Goal: Task Accomplishment & Management: Use online tool/utility

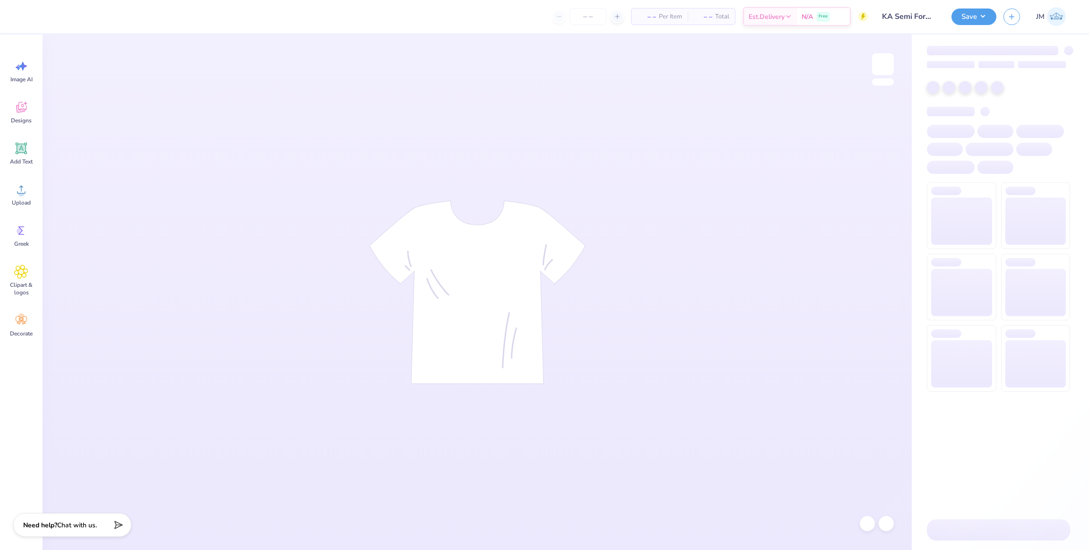
type input "KA Semi Formal 3"
type input "24"
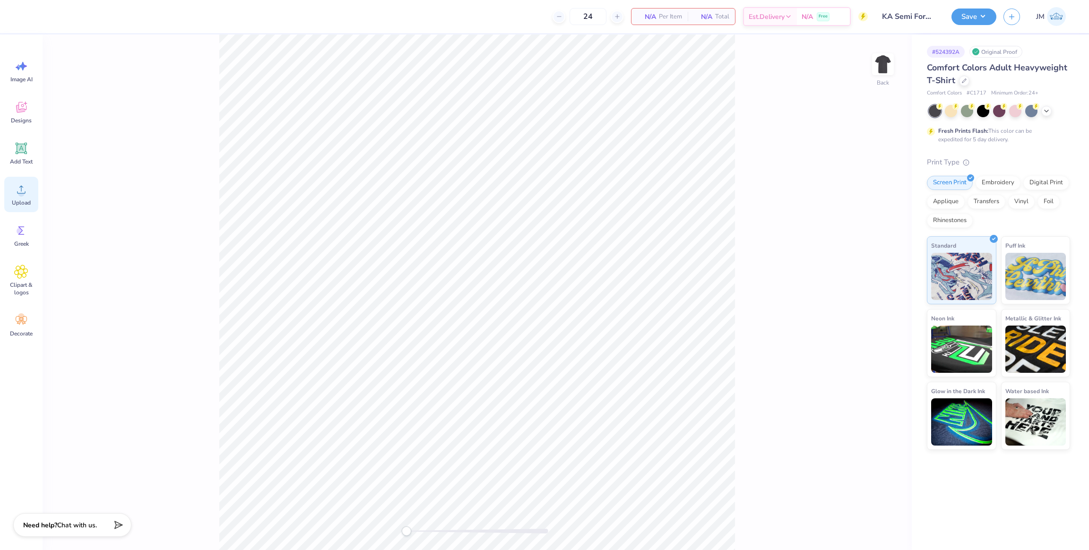
click at [19, 199] on span "Upload" at bounding box center [21, 203] width 19 height 8
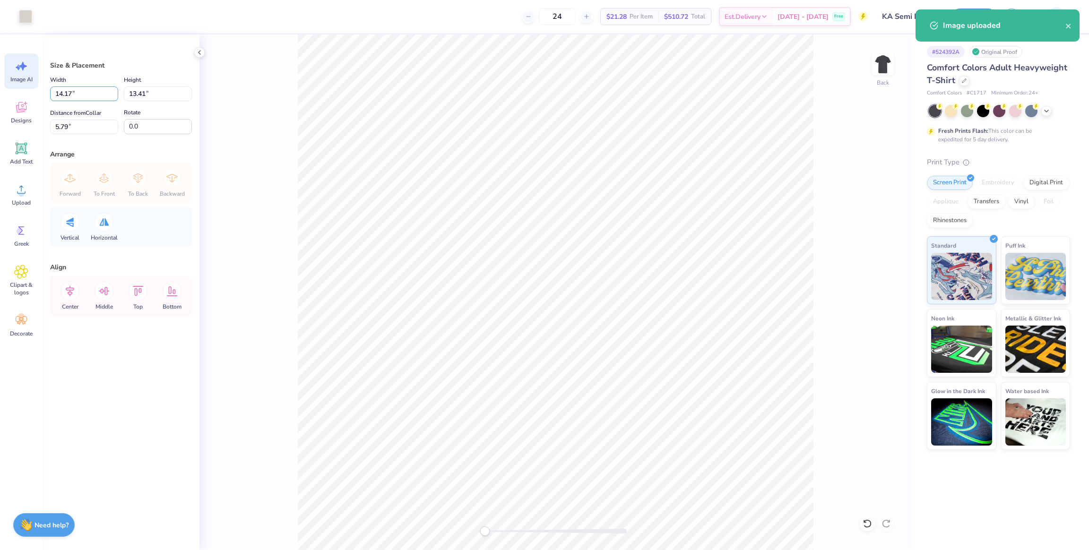
drag, startPoint x: 75, startPoint y: 89, endPoint x: 7, endPoint y: 86, distance: 68.6
click at [4, 82] on div "Art colors 24 $21.28 Per Item $510.72 Total Est. Delivery [DATE] - [DATE] Free …" at bounding box center [544, 275] width 1089 height 550
type input "3.50"
type input "3.31"
type input "10.84"
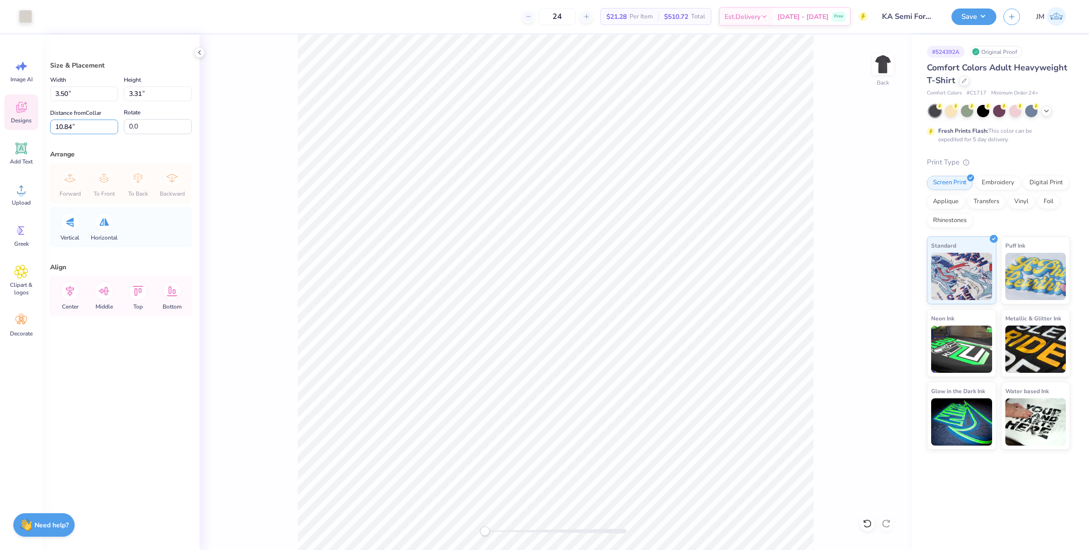
drag, startPoint x: 86, startPoint y: 125, endPoint x: 34, endPoint y: 123, distance: 52.0
click at [33, 123] on div "Art colors 24 $21.28 Per Item $510.72 Total Est. Delivery [DATE] - [DATE] Free …" at bounding box center [544, 275] width 1089 height 550
type input "3"
click at [879, 68] on img at bounding box center [883, 64] width 38 height 38
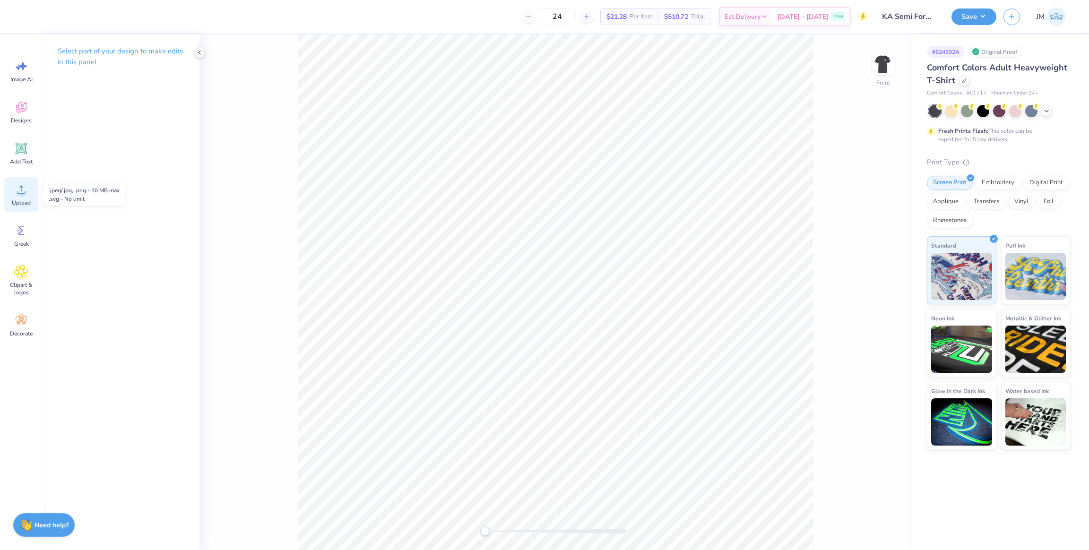
click at [26, 193] on icon at bounding box center [21, 189] width 14 height 14
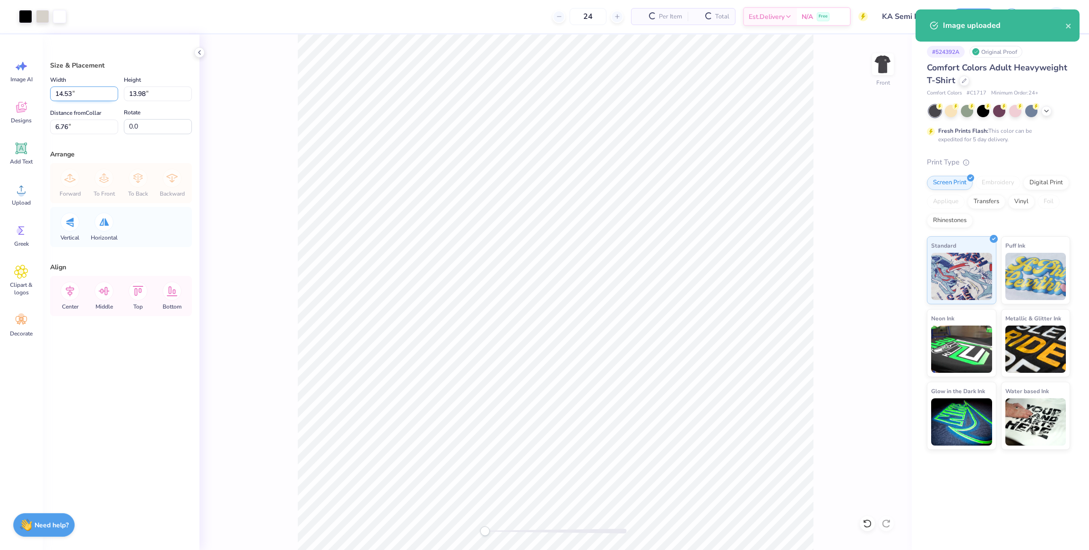
drag, startPoint x: 77, startPoint y: 94, endPoint x: 92, endPoint y: 99, distance: 15.7
click at [29, 90] on div "Art colors 24 Per Item Total Est. Delivery N/A Free Design Title KA Semi Formal…" at bounding box center [544, 275] width 1089 height 550
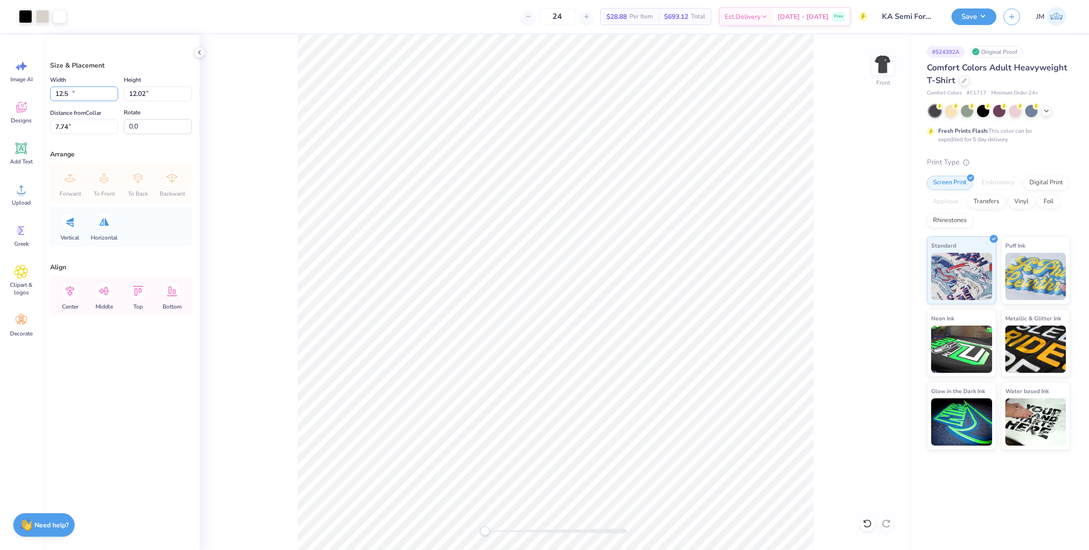
type input "12.50"
type input "12.02"
drag, startPoint x: 23, startPoint y: 119, endPoint x: 5, endPoint y: 123, distance: 18.6
click at [0, 121] on div "Art colors 24 $28.88 Per Item $693.12 Total Est. Delivery [DATE] - [DATE] Free …" at bounding box center [544, 275] width 1089 height 550
type input "3"
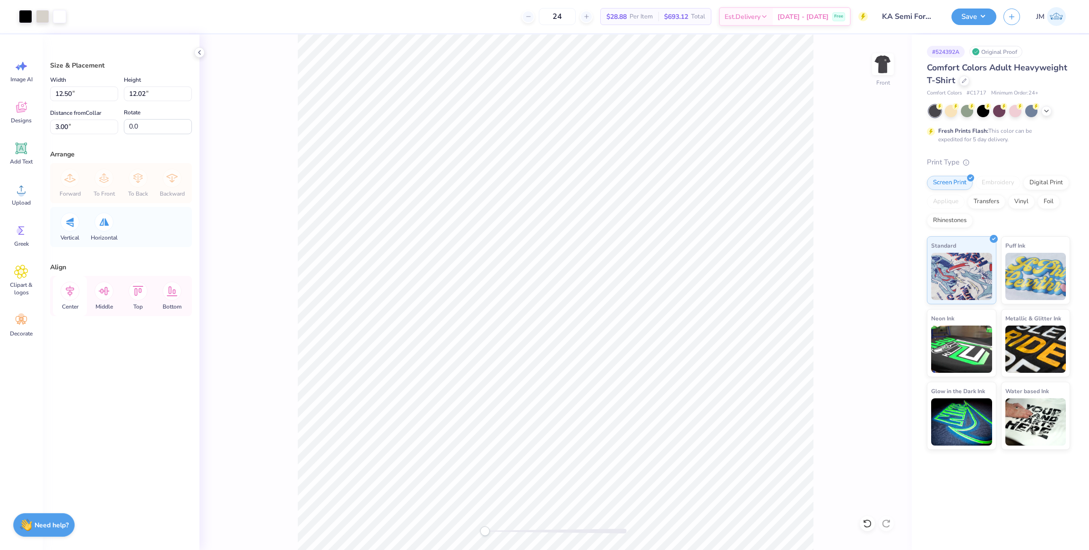
click at [63, 292] on icon at bounding box center [69, 291] width 19 height 19
click at [979, 19] on button "Save" at bounding box center [973, 15] width 45 height 17
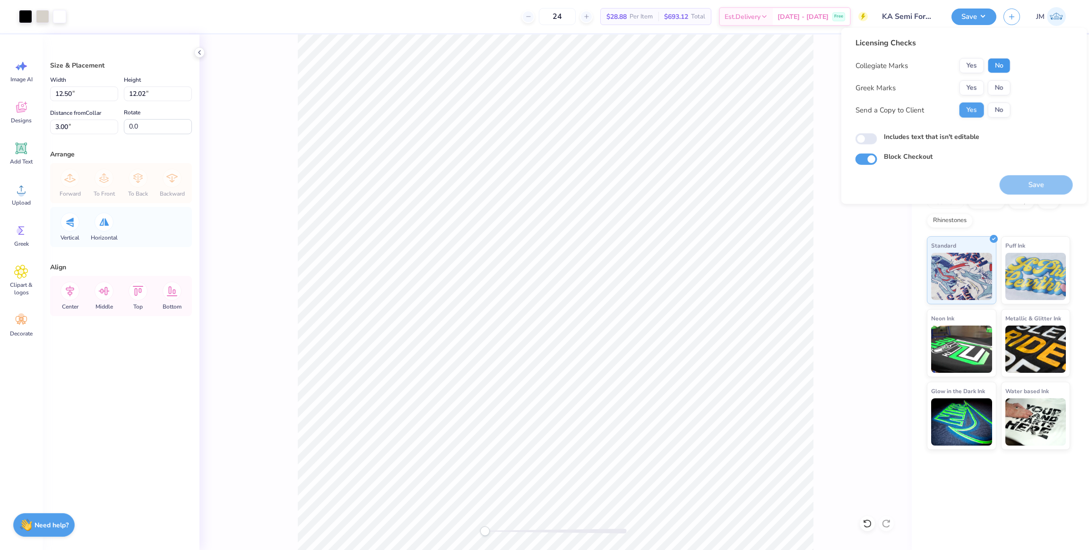
click at [1002, 66] on button "No" at bounding box center [999, 65] width 23 height 15
click at [966, 86] on button "Yes" at bounding box center [971, 87] width 25 height 15
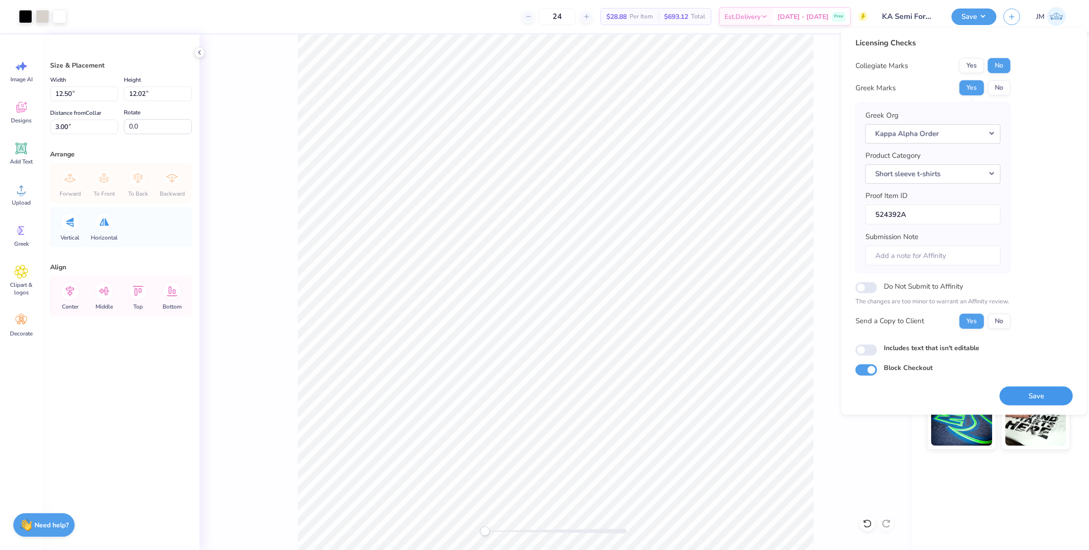
click at [1041, 398] on button "Save" at bounding box center [1035, 395] width 73 height 19
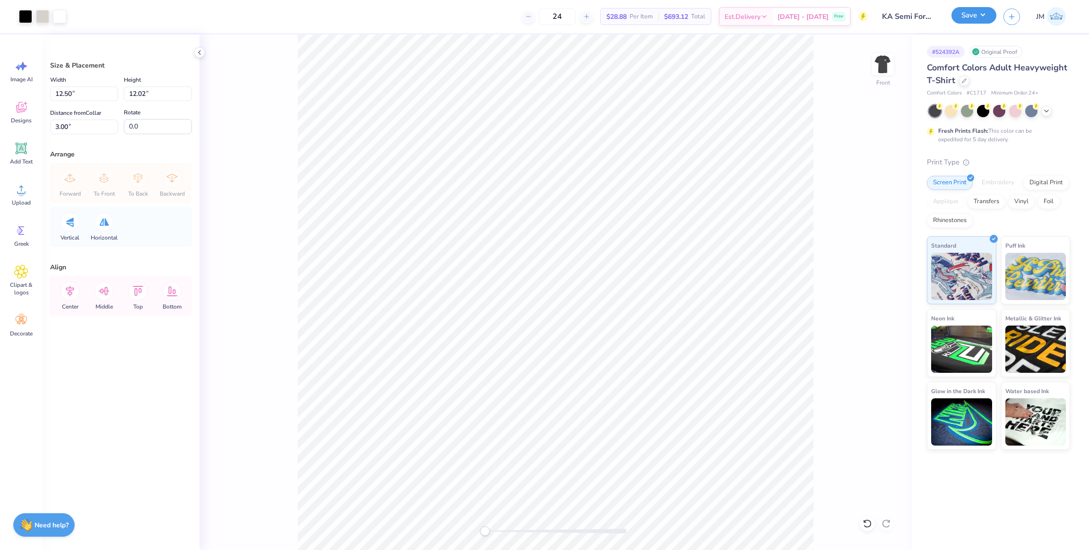
click at [985, 14] on button "Save" at bounding box center [973, 15] width 45 height 17
